Goal: Task Accomplishment & Management: Complete application form

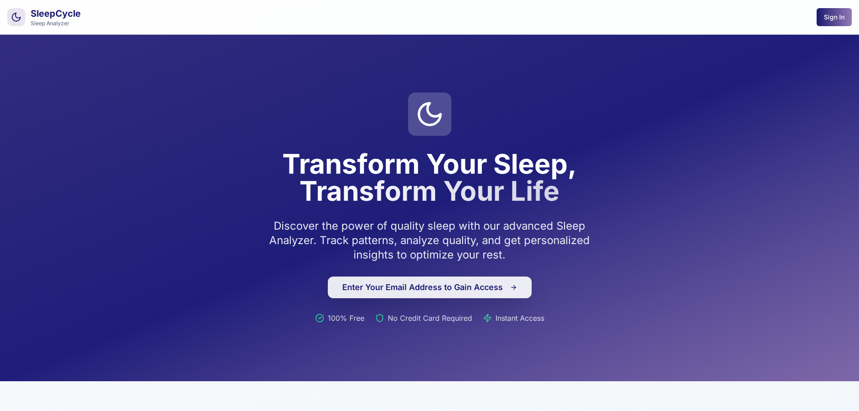
click at [418, 286] on button "Enter Your Email Address to Gain Access" at bounding box center [430, 287] width 204 height 22
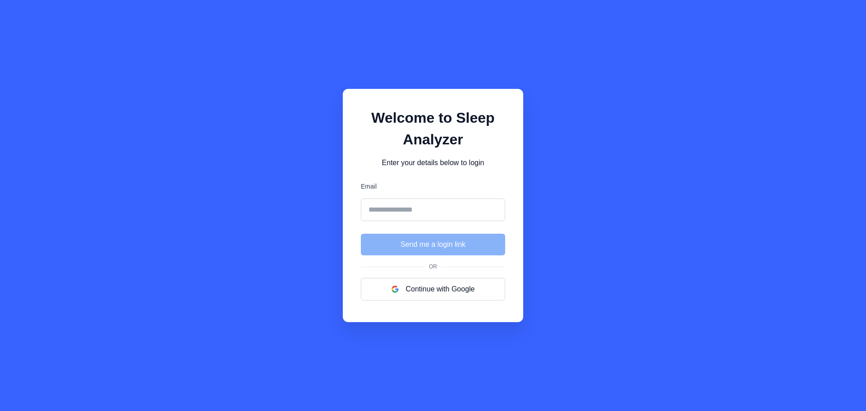
click at [394, 208] on input "Email" at bounding box center [433, 209] width 144 height 23
type input "**********"
click at [361, 234] on button "Send me a login link" at bounding box center [433, 245] width 144 height 22
